Goal: Task Accomplishment & Management: Manage account settings

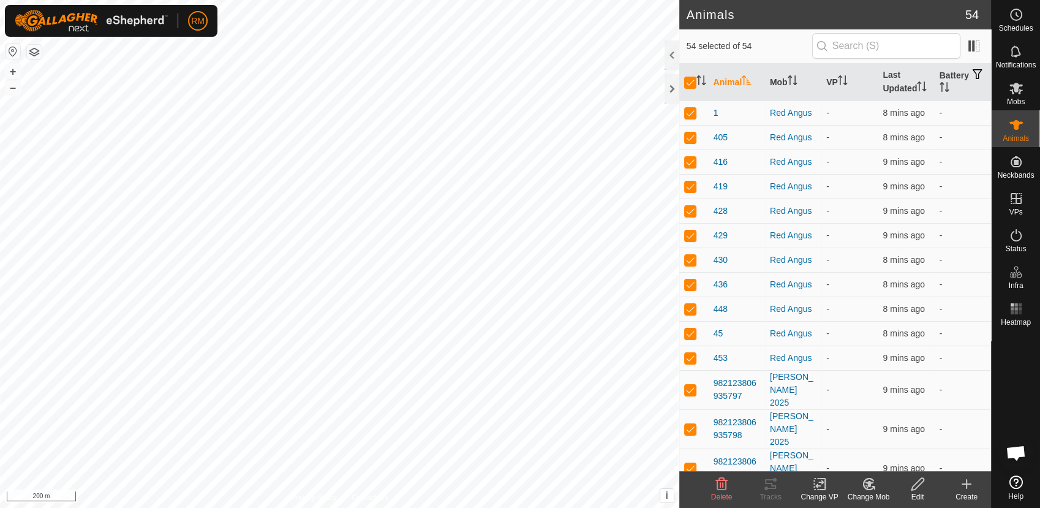
scroll to position [314, 0]
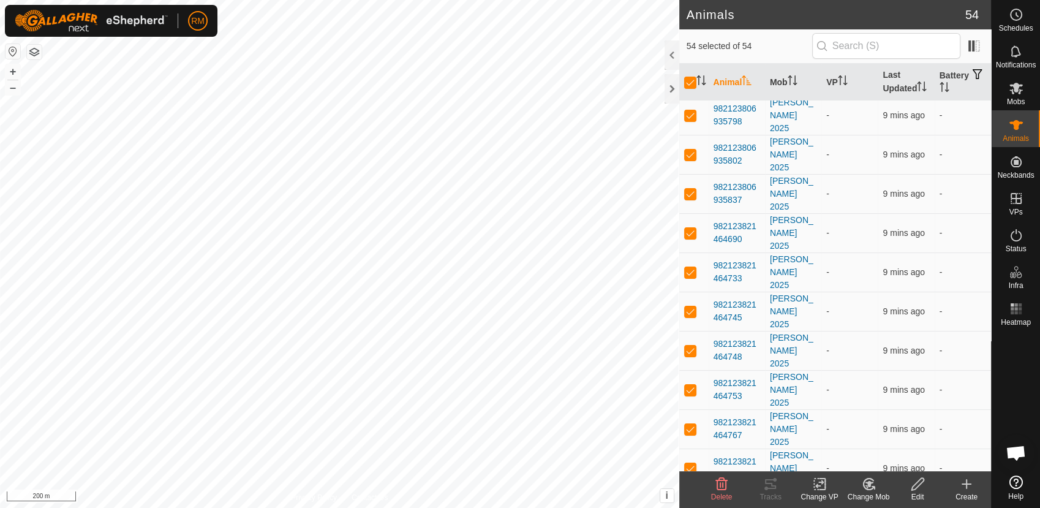
click at [688, 84] on input "checkbox" at bounding box center [690, 83] width 12 height 12
checkbox input "false"
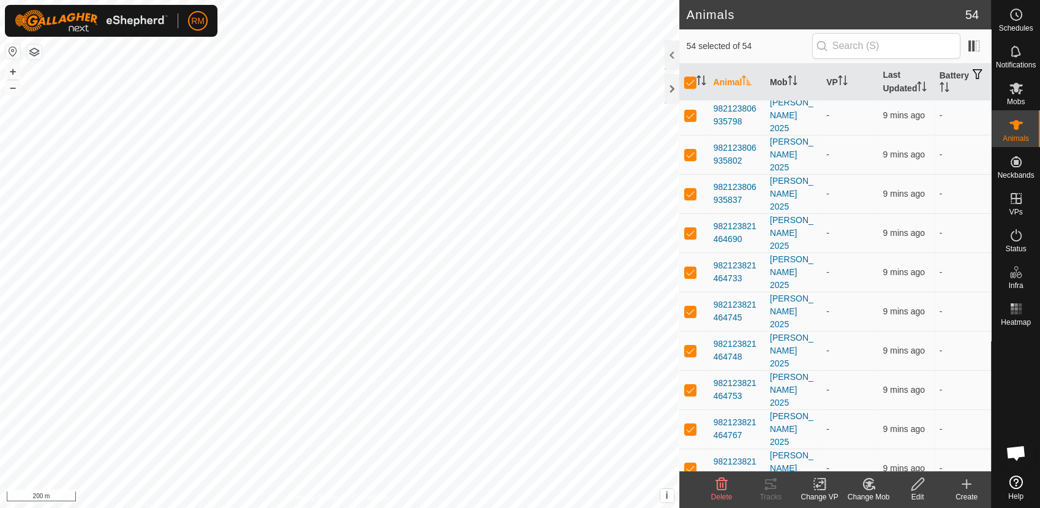
checkbox input "false"
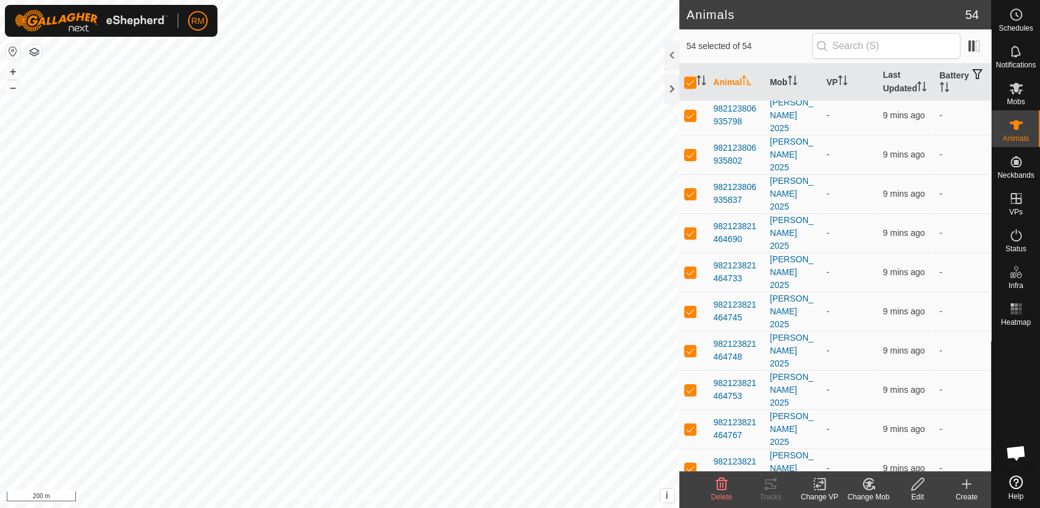
checkbox input "false"
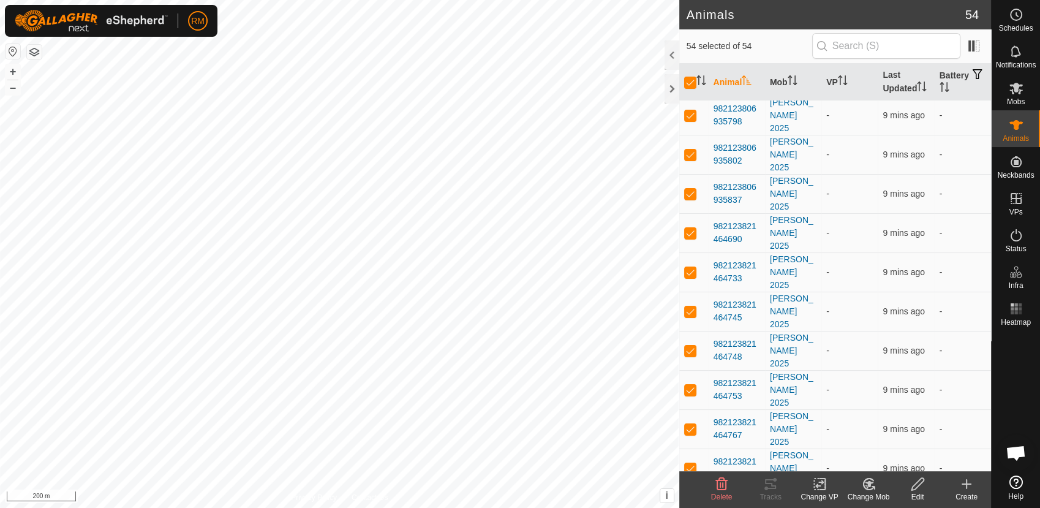
checkbox input "false"
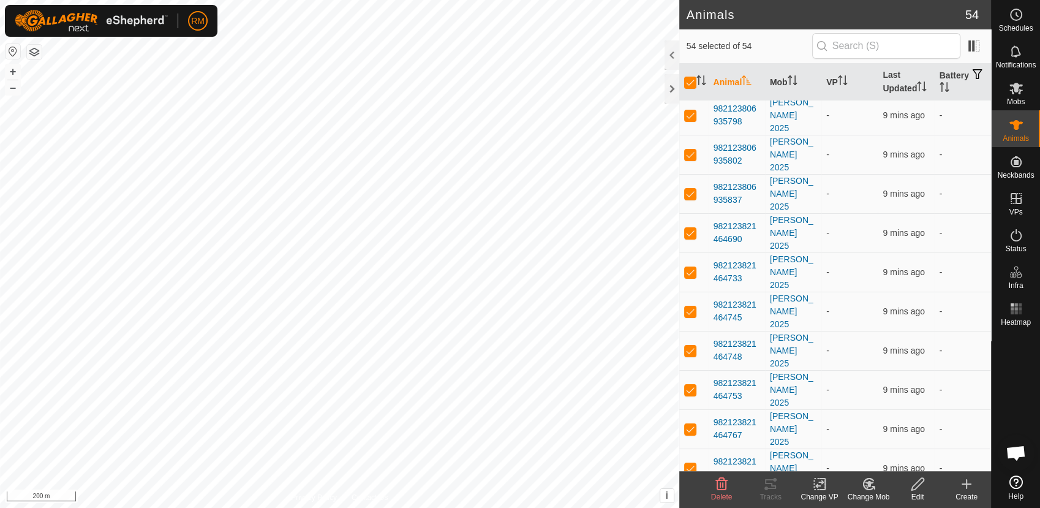
checkbox input "false"
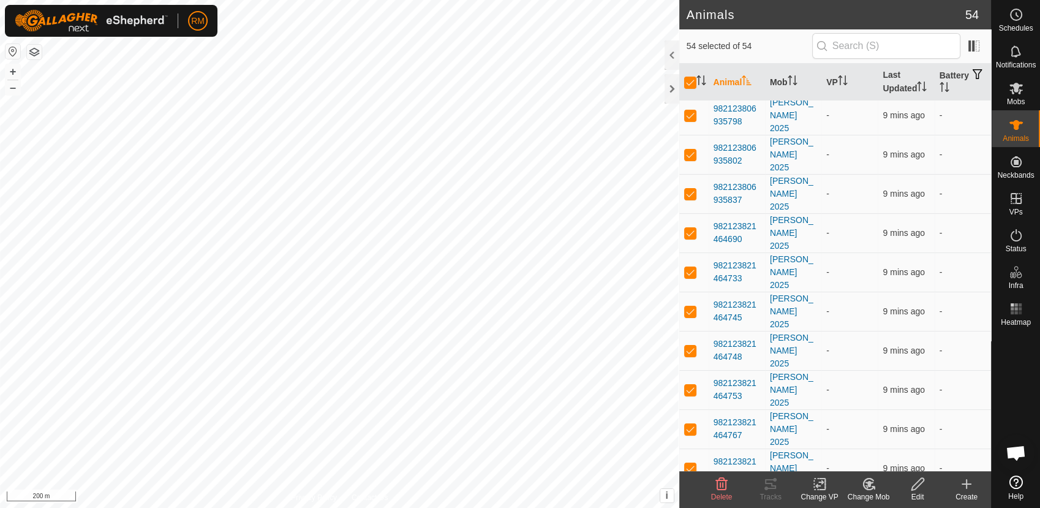
checkbox input "false"
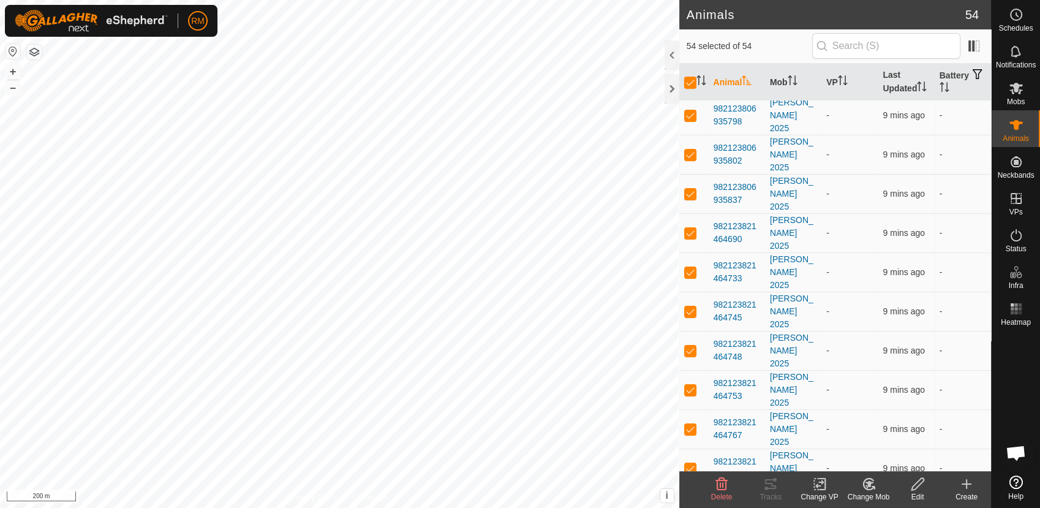
checkbox input "false"
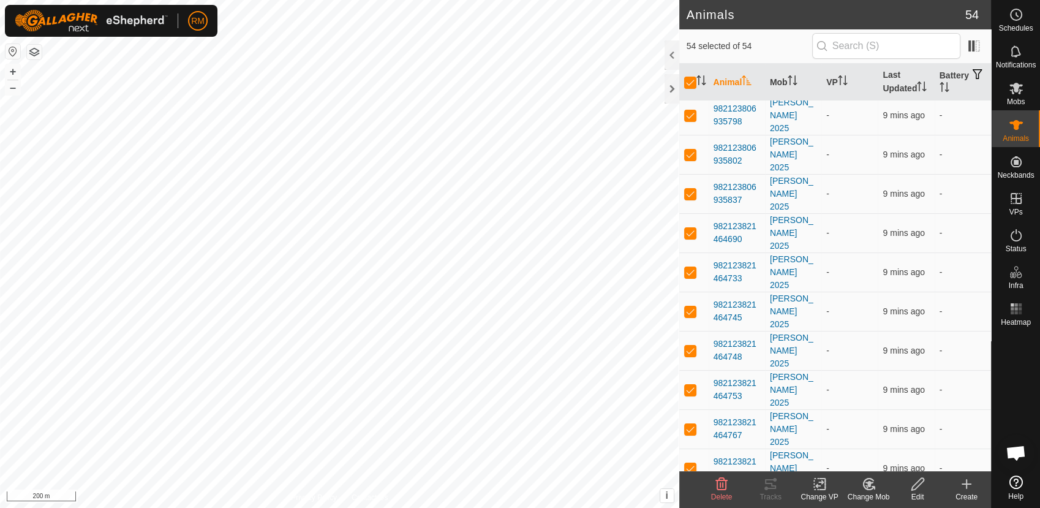
checkbox input "false"
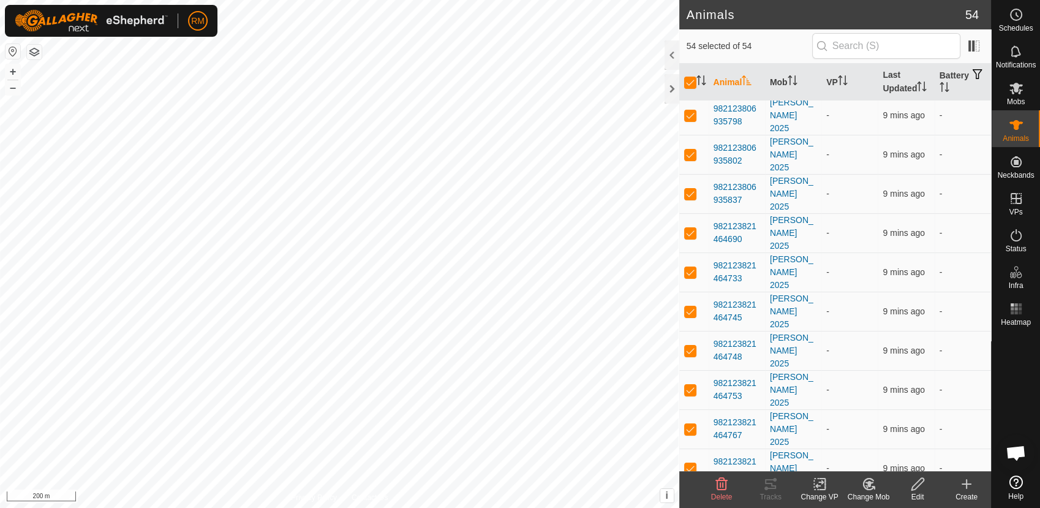
checkbox input "false"
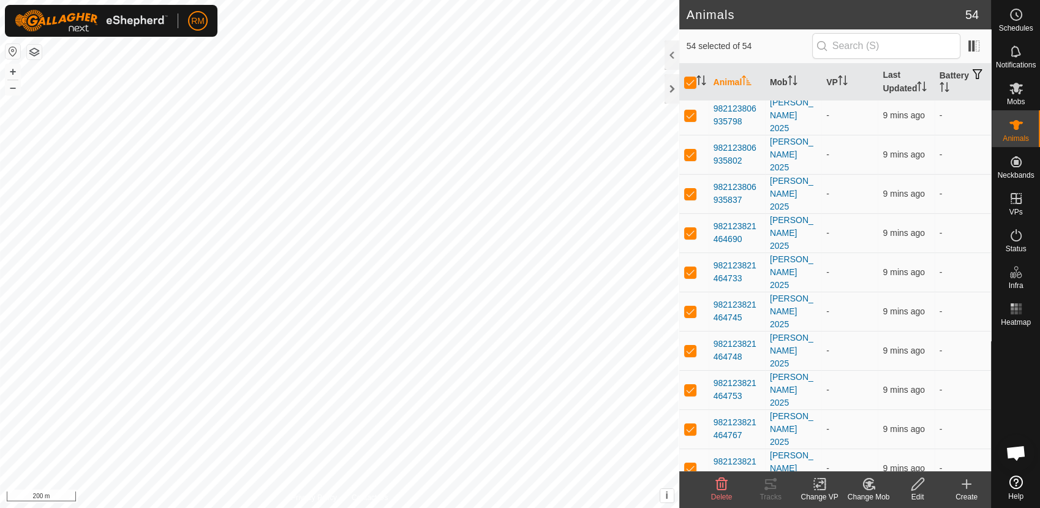
checkbox input "false"
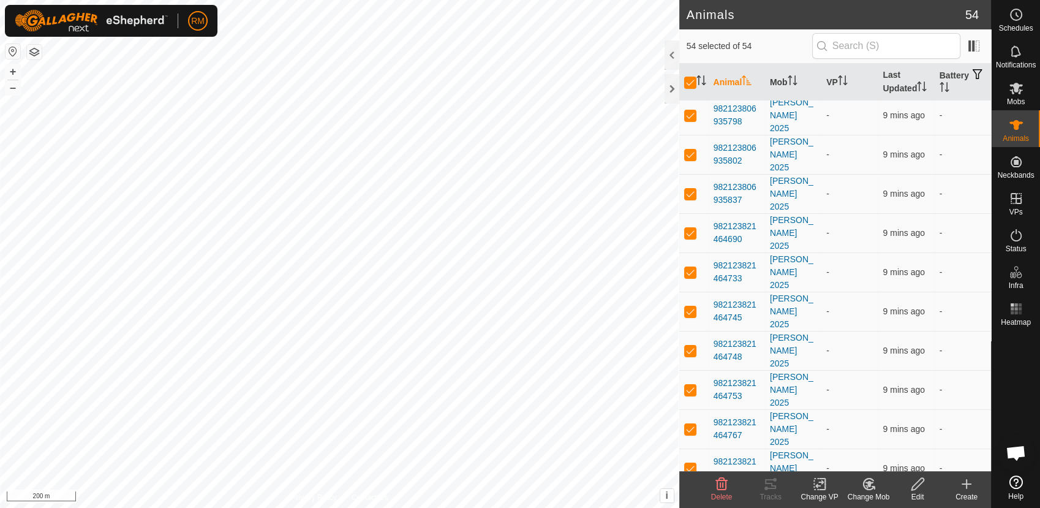
checkbox input "false"
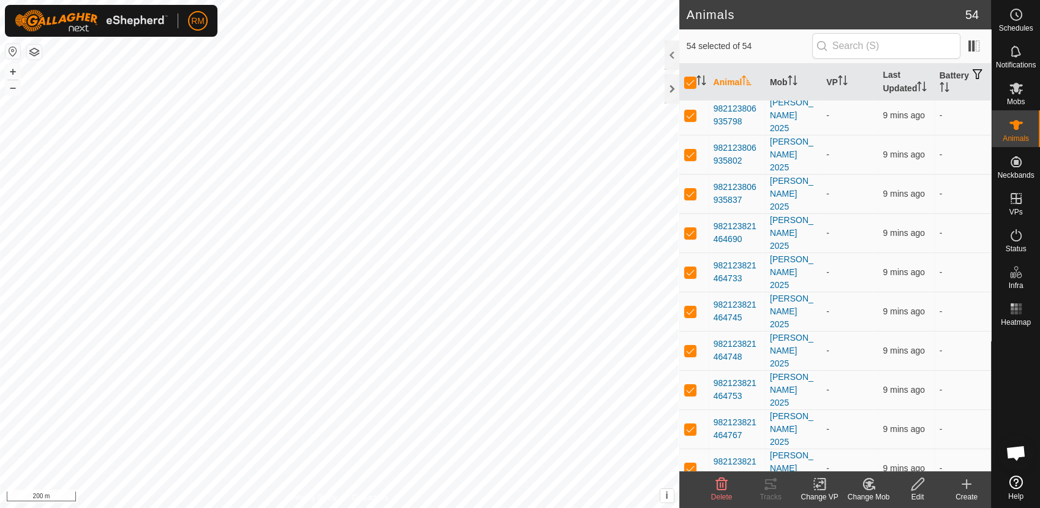
checkbox input "false"
